Goal: Book appointment/travel/reservation

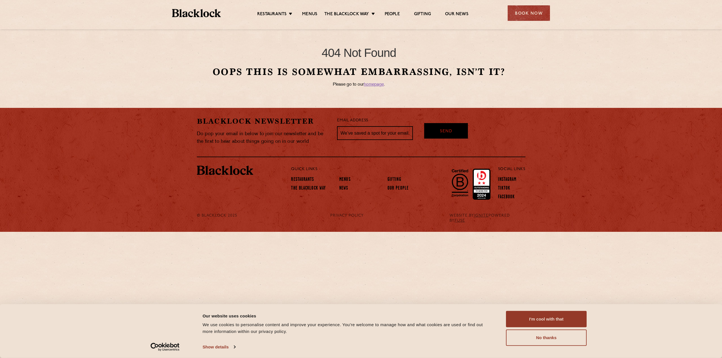
click at [194, 16] on img at bounding box center [196, 13] width 49 height 8
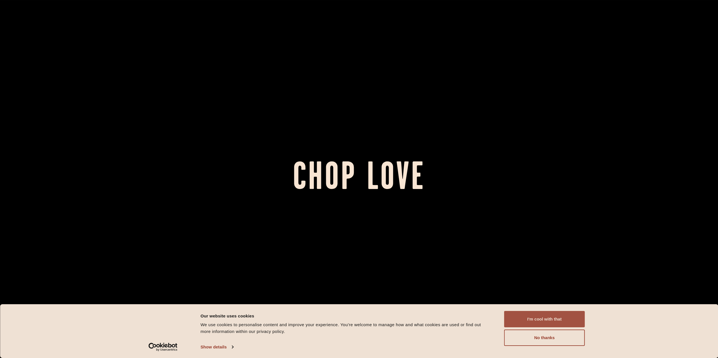
click at [534, 321] on button "I'm cool with that" at bounding box center [544, 319] width 81 height 16
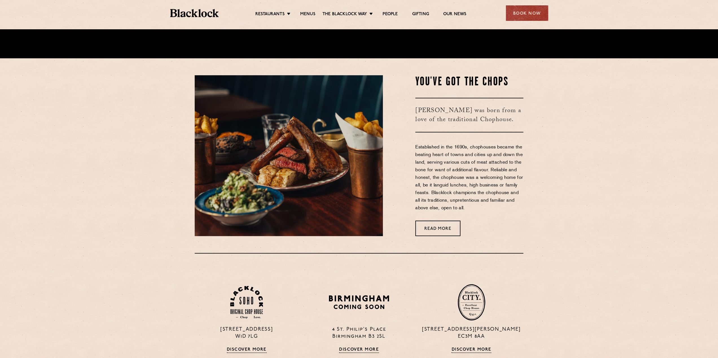
scroll to position [310, 0]
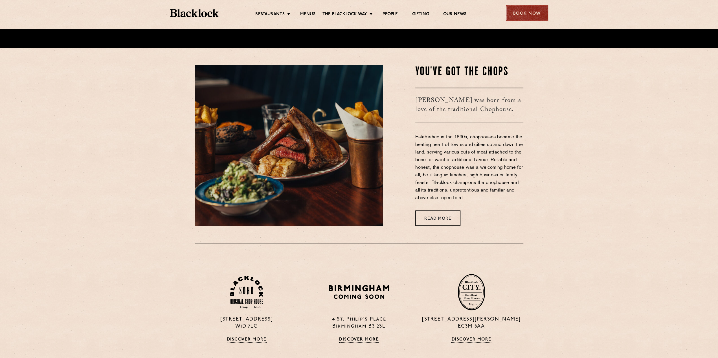
click at [524, 13] on div "Book Now" at bounding box center [526, 13] width 42 height 16
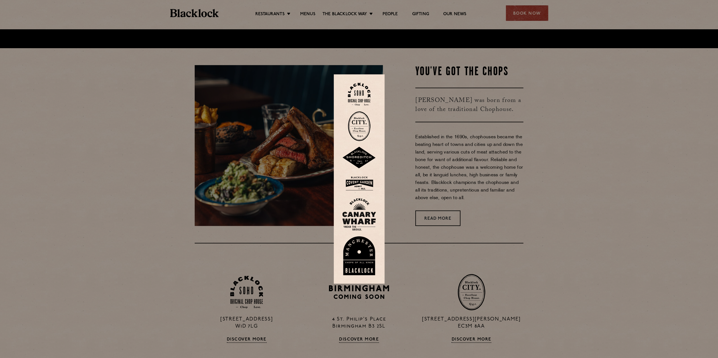
click at [364, 155] on img at bounding box center [359, 158] width 34 height 22
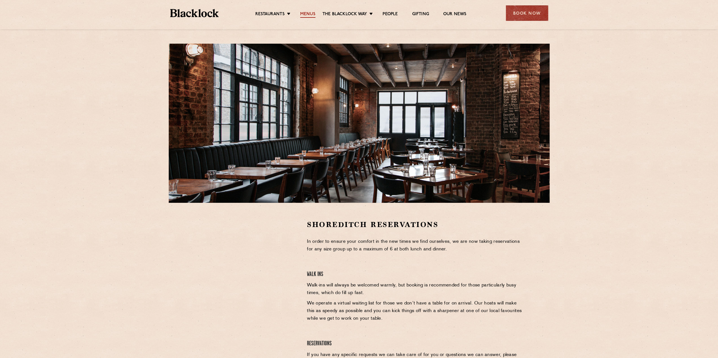
click at [311, 13] on link "Menus" at bounding box center [307, 15] width 15 height 6
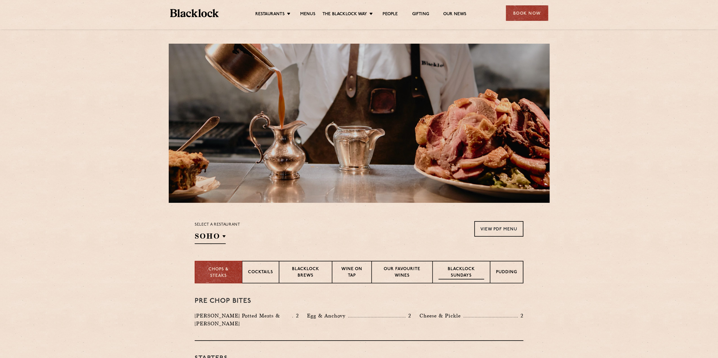
click at [463, 271] on p "Blacklock Sundays" at bounding box center [461, 272] width 46 height 13
